Goal: Task Accomplishment & Management: Manage account settings

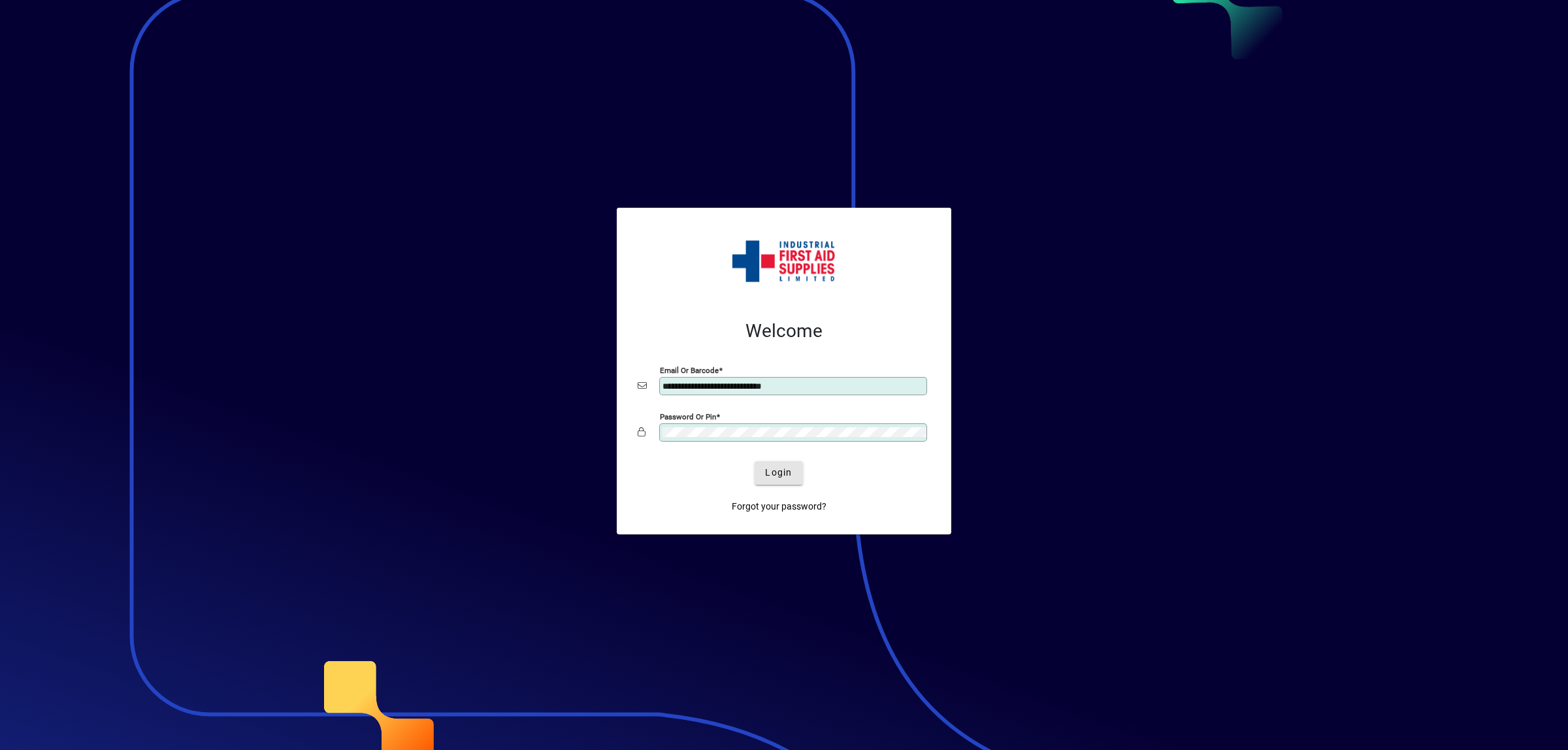
click at [789, 475] on span "Login" at bounding box center [778, 473] width 27 height 14
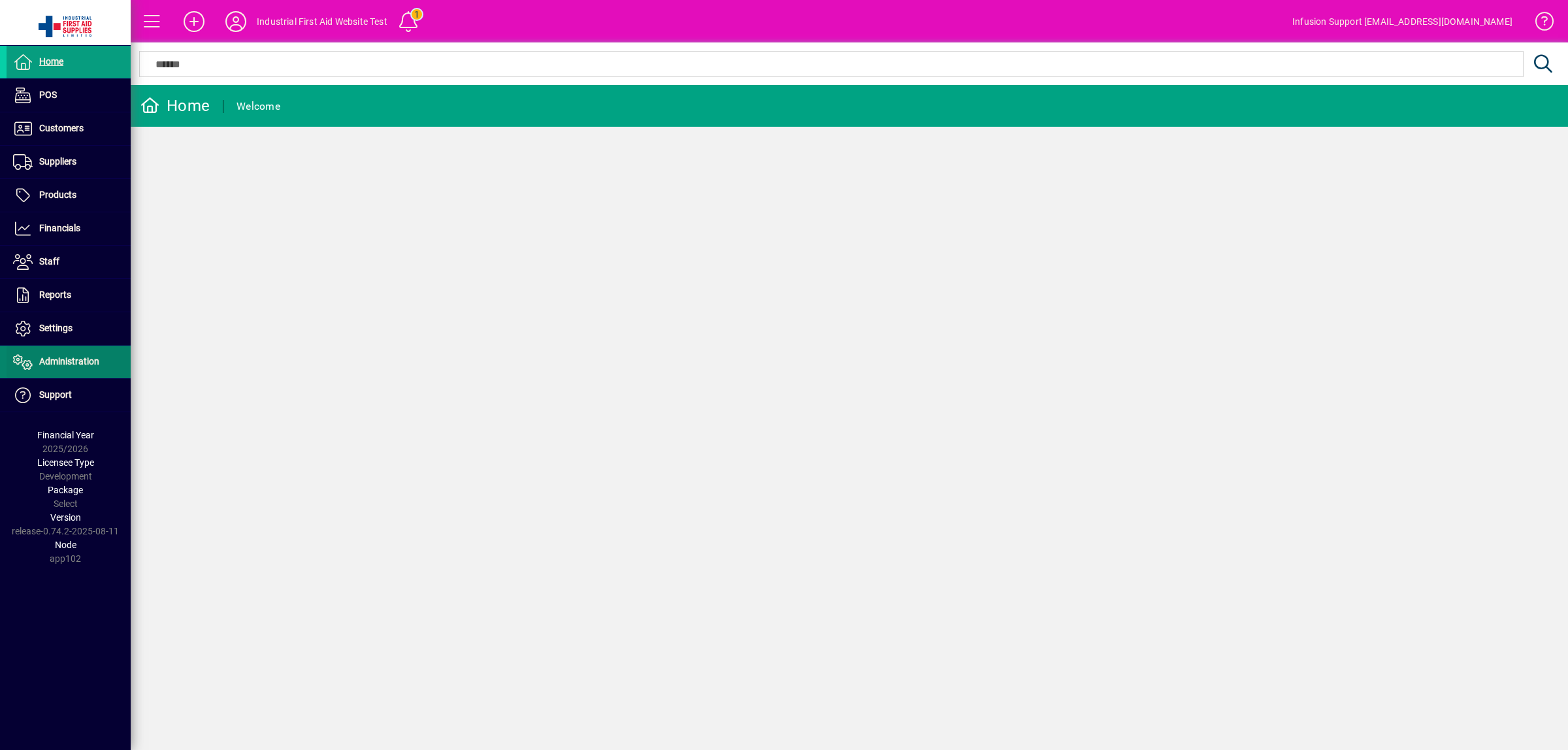
click at [79, 363] on span "Administration" at bounding box center [69, 361] width 60 height 10
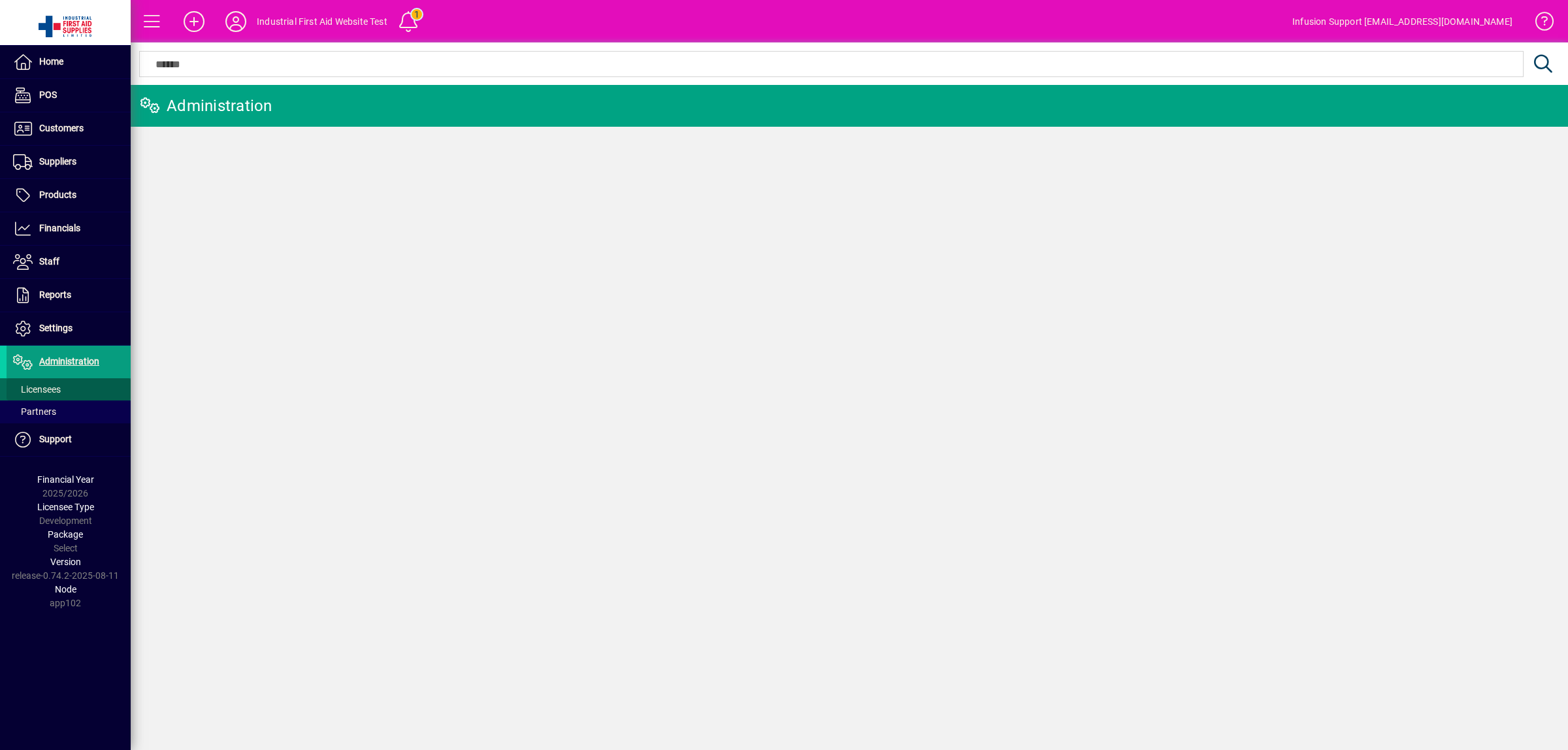
click at [50, 393] on span "Licensees" at bounding box center [37, 389] width 48 height 10
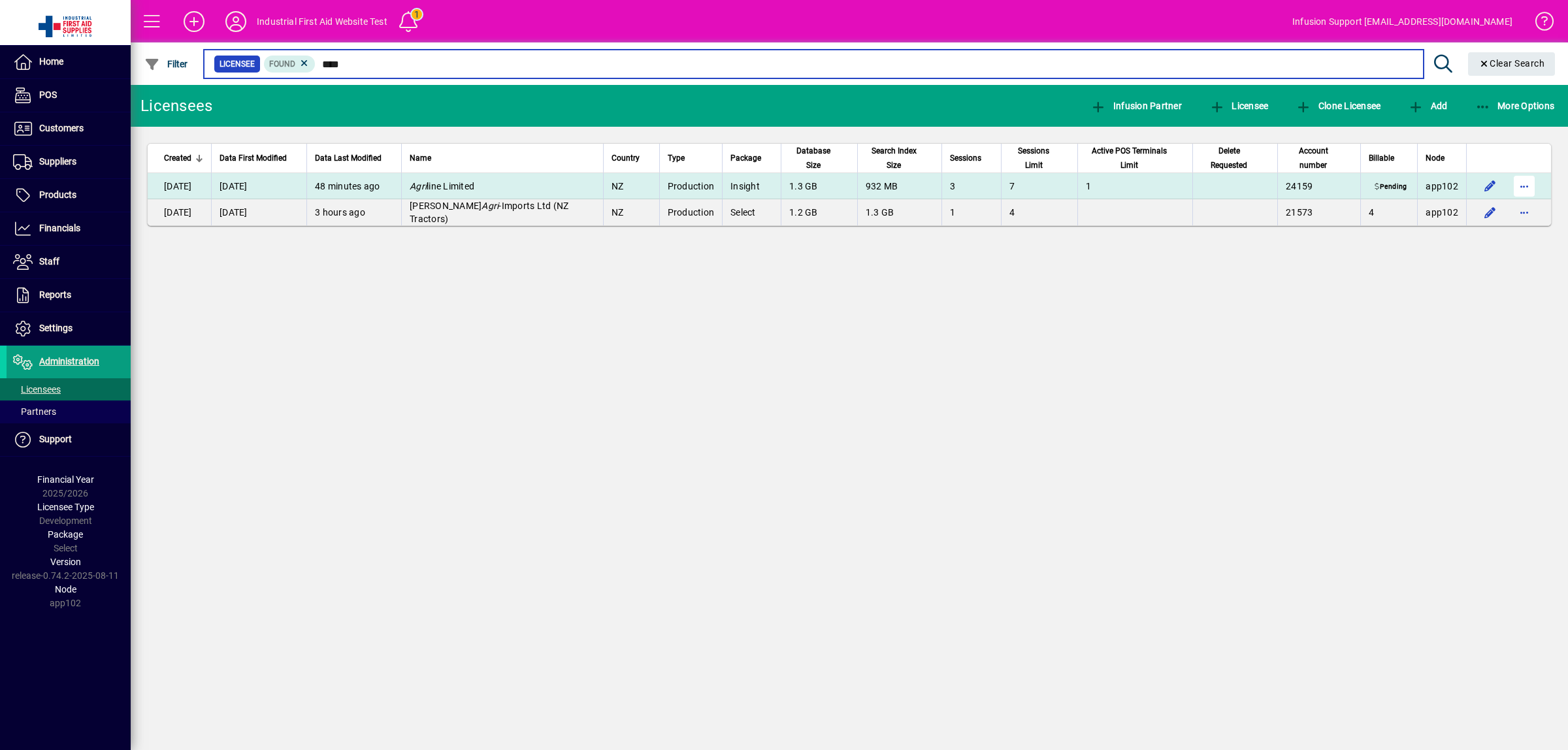
type input "****"
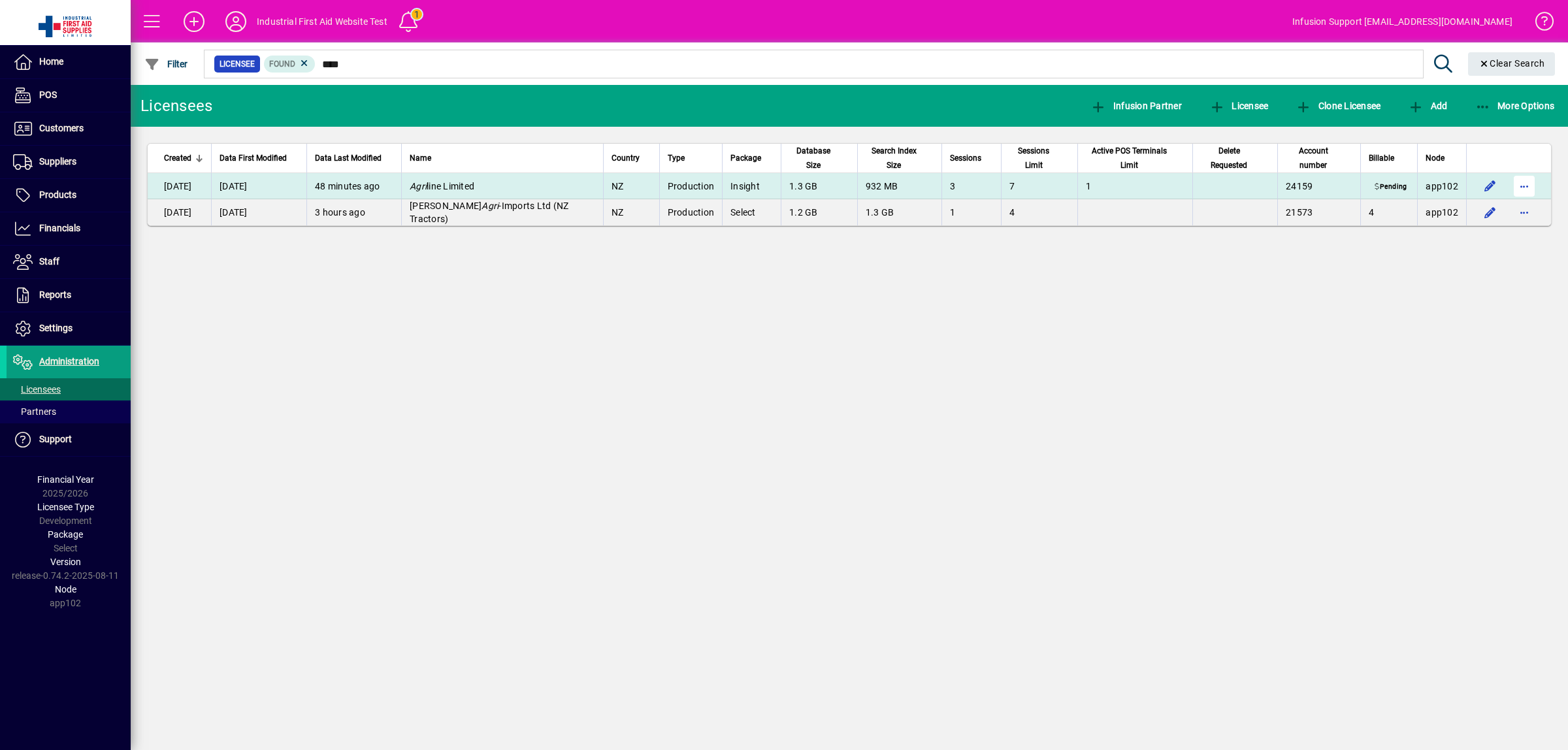
click at [1520, 186] on span "button" at bounding box center [1524, 186] width 31 height 31
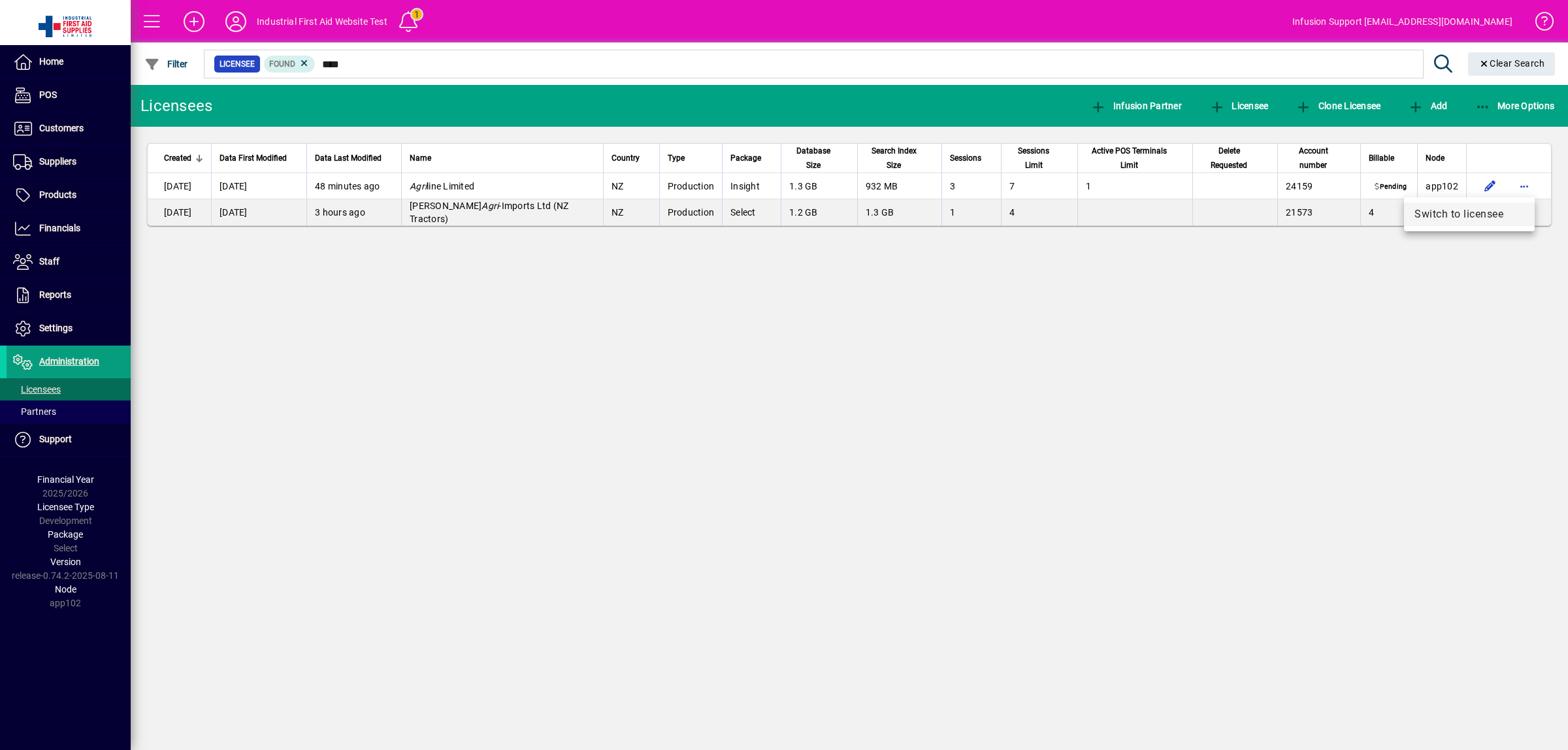
click at [1472, 213] on span "Switch to licensee" at bounding box center [1469, 214] width 110 height 16
